Goal: Task Accomplishment & Management: Use online tool/utility

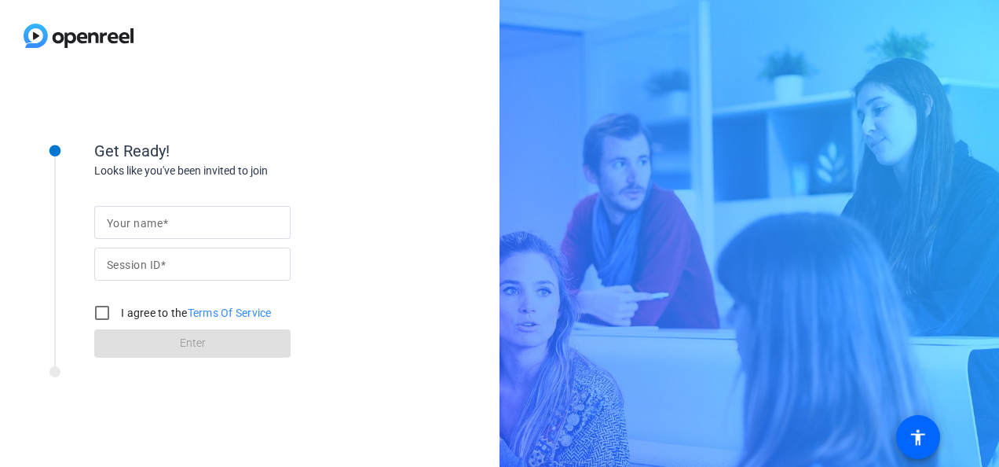
click at [137, 225] on mat-label "Your name" at bounding box center [135, 223] width 56 height 13
click at [137, 225] on input "Your name" at bounding box center [192, 222] width 171 height 19
type input "[PERSON_NAME]"
type input "I"
type input "iPSV"
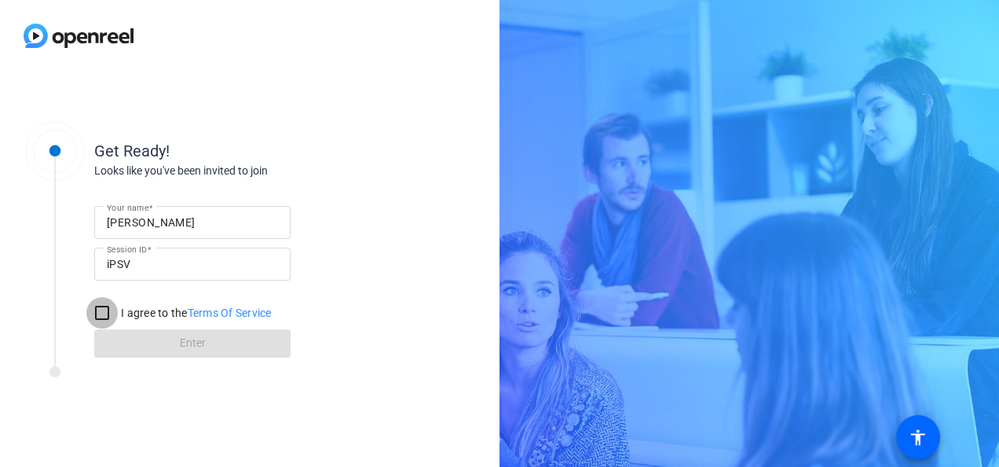
click at [93, 308] on input "I agree to the Terms Of Service" at bounding box center [101, 312] width 31 height 31
checkbox input "true"
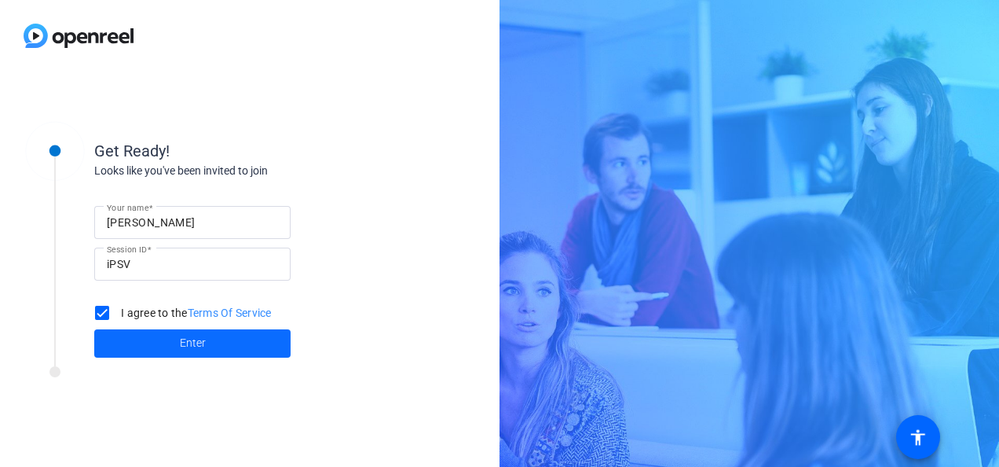
click at [165, 342] on span at bounding box center [192, 343] width 196 height 38
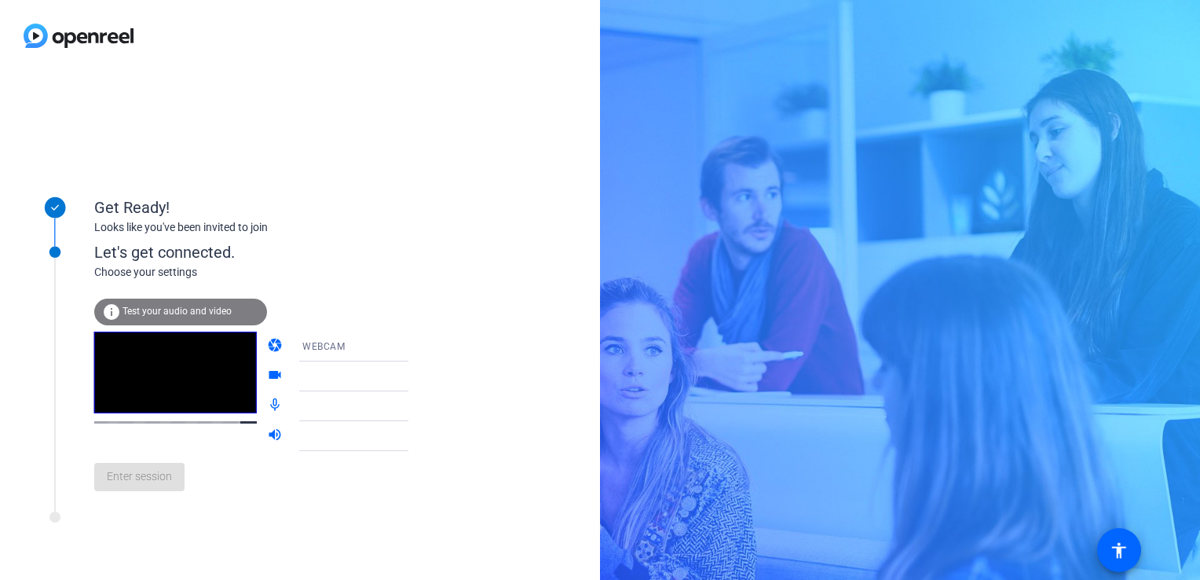
click at [415, 379] on icon at bounding box center [424, 376] width 19 height 19
click at [141, 466] on span "Enter session" at bounding box center [139, 476] width 65 height 16
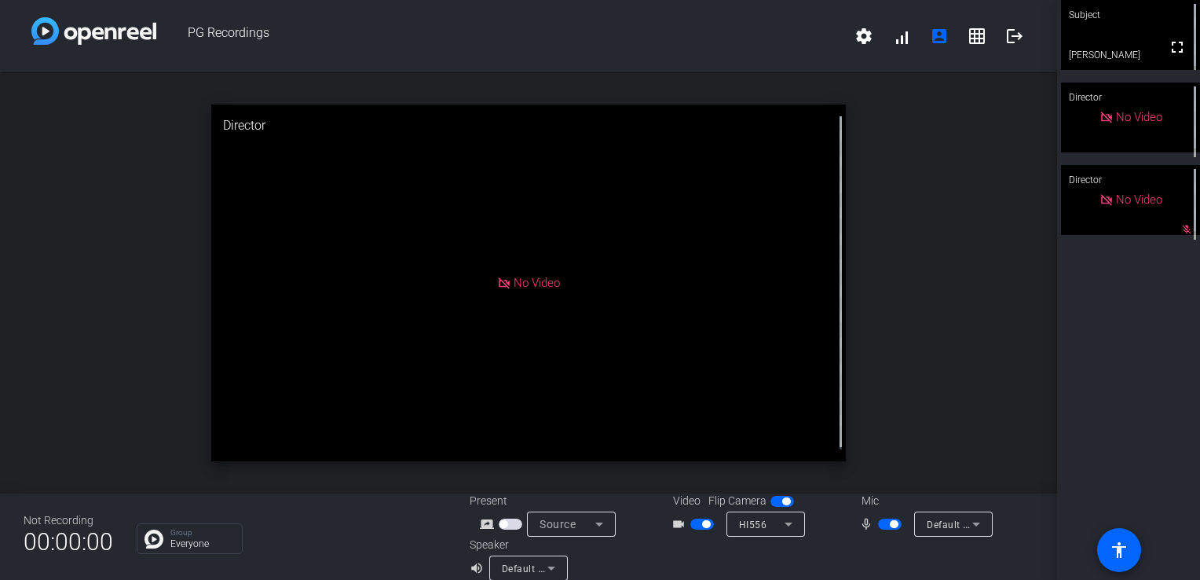
click at [998, 25] on div "Subject" at bounding box center [1130, 15] width 139 height 30
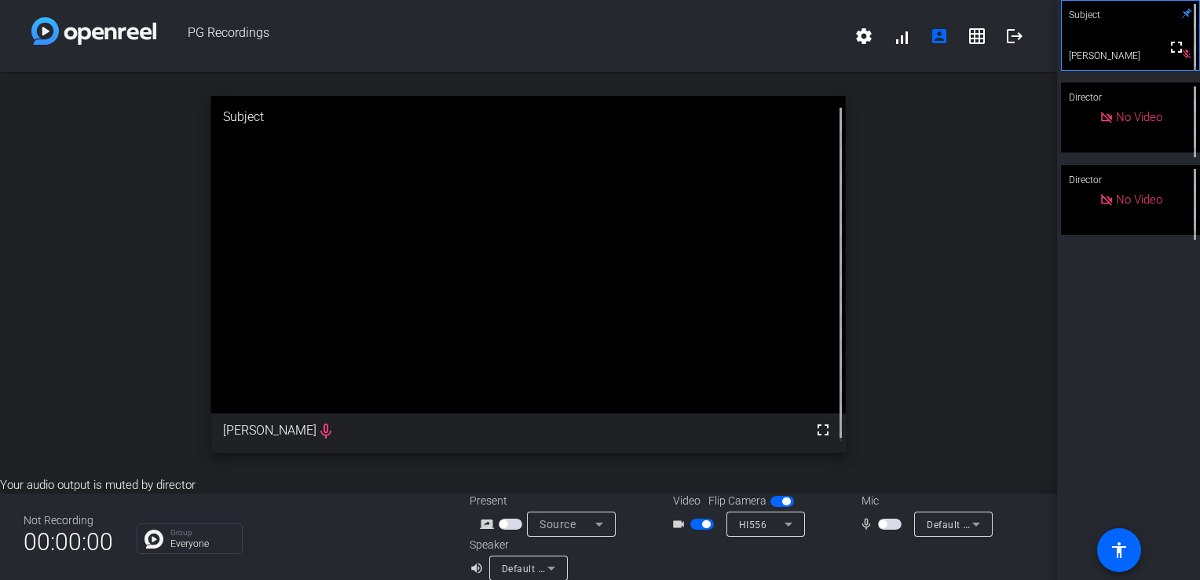
click at [702, 466] on span "button" at bounding box center [706, 524] width 8 height 8
